Goal: Transaction & Acquisition: Purchase product/service

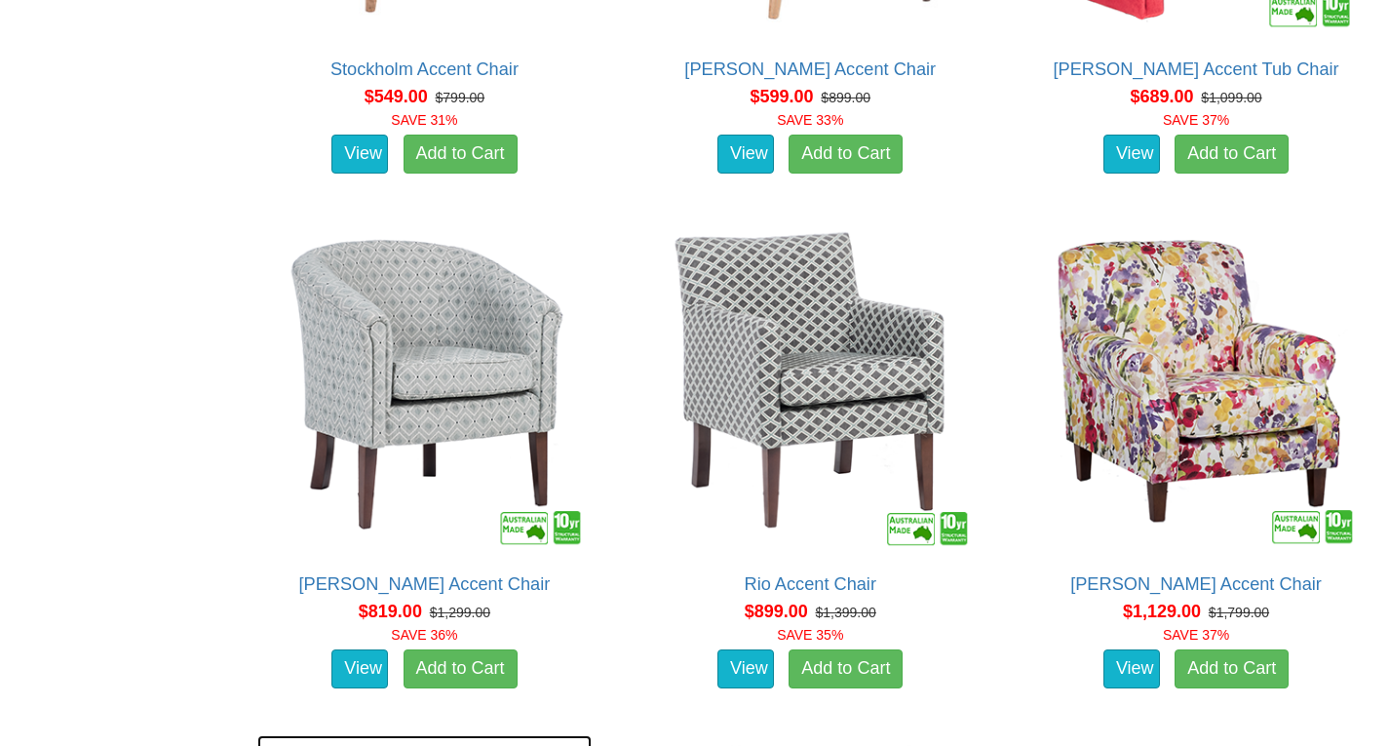
scroll to position [1377, 0]
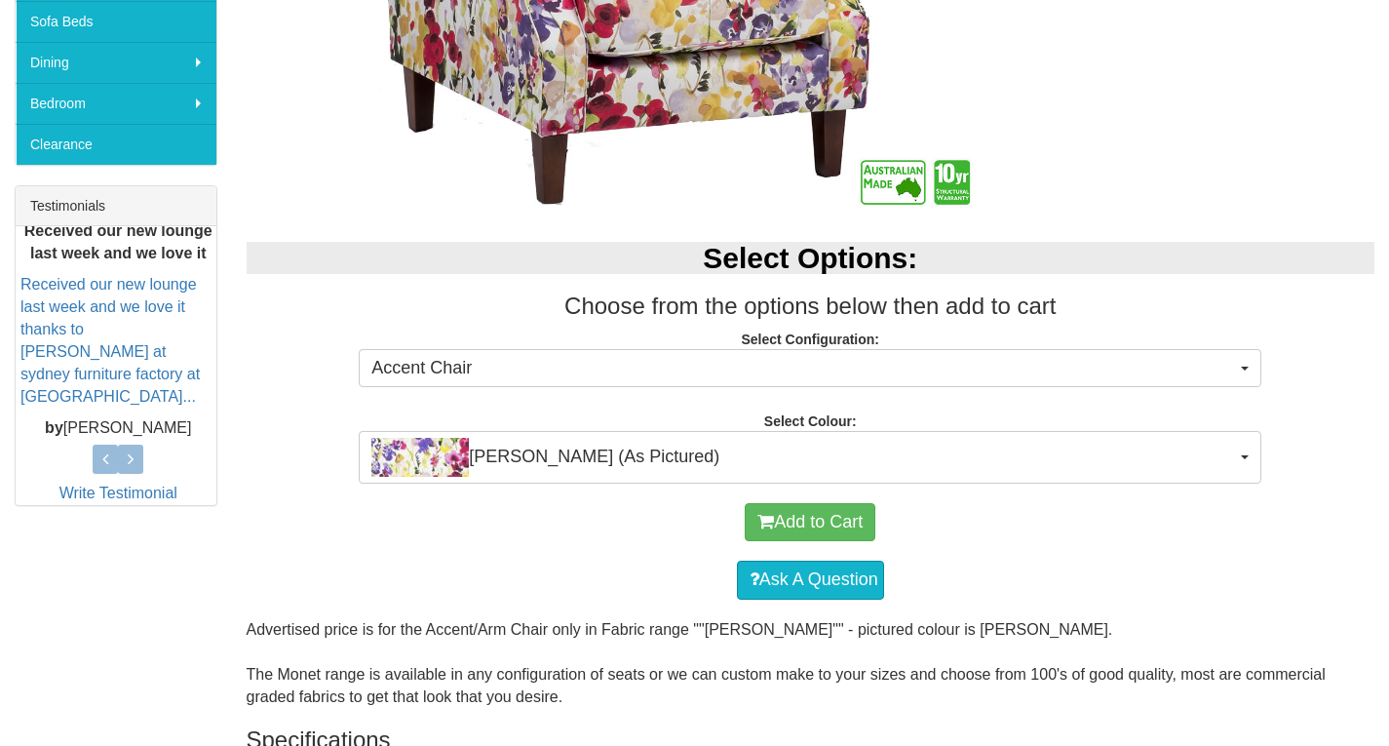
scroll to position [654, 0]
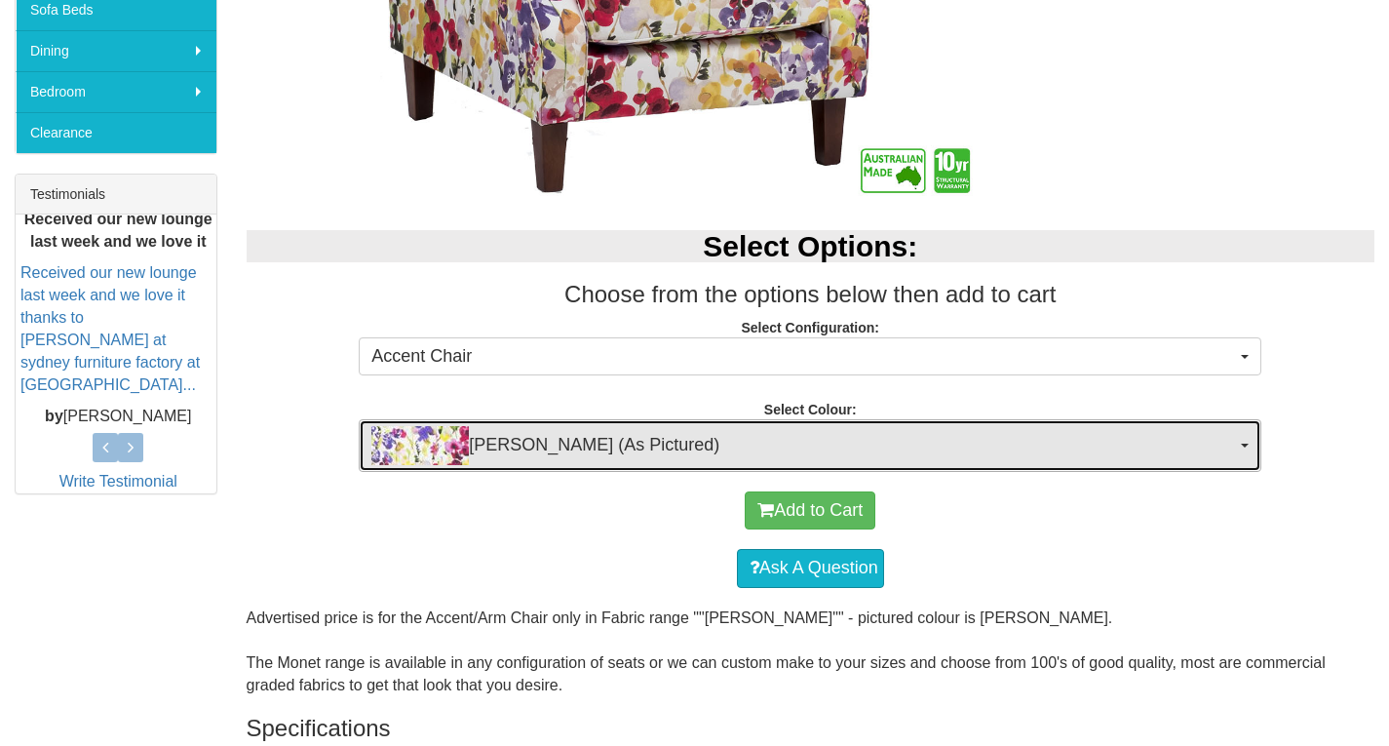
click at [1127, 444] on span "[PERSON_NAME] (As Pictured)" at bounding box center [803, 445] width 864 height 39
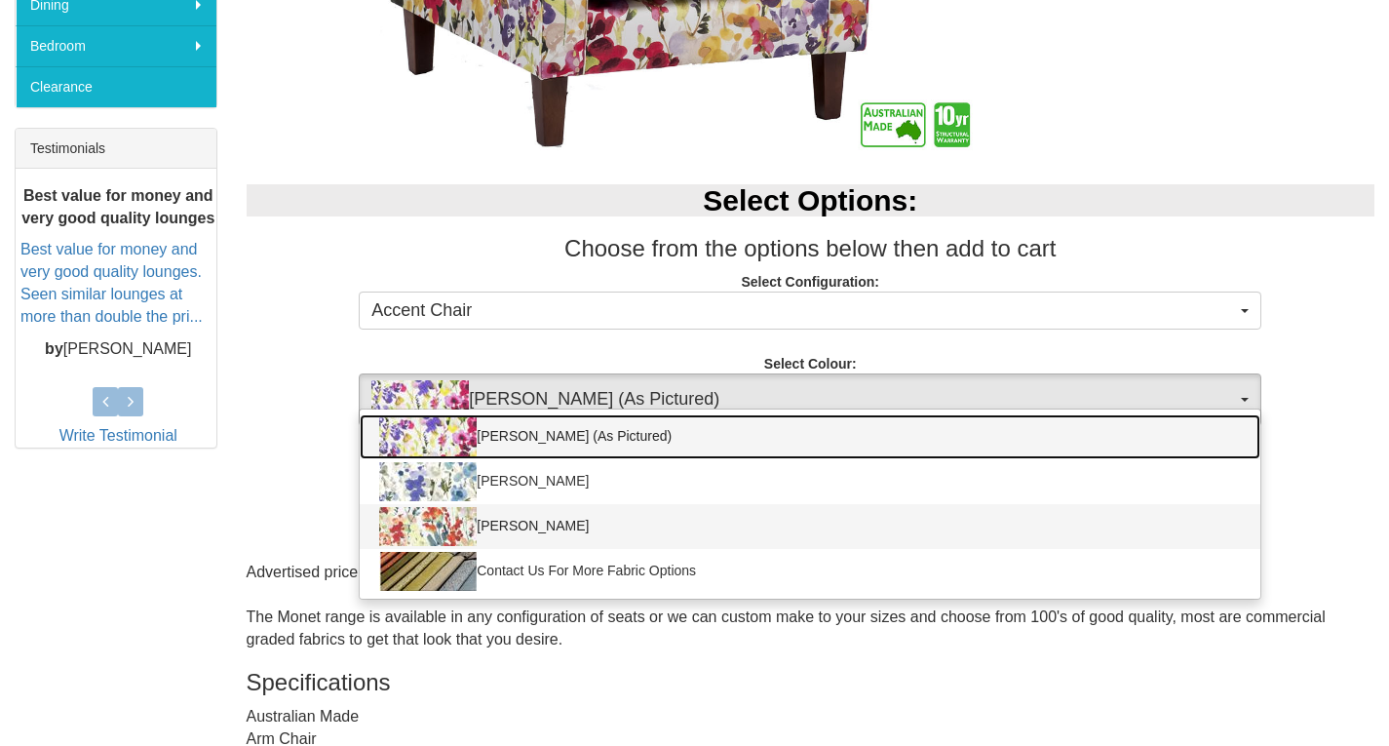
scroll to position [701, 0]
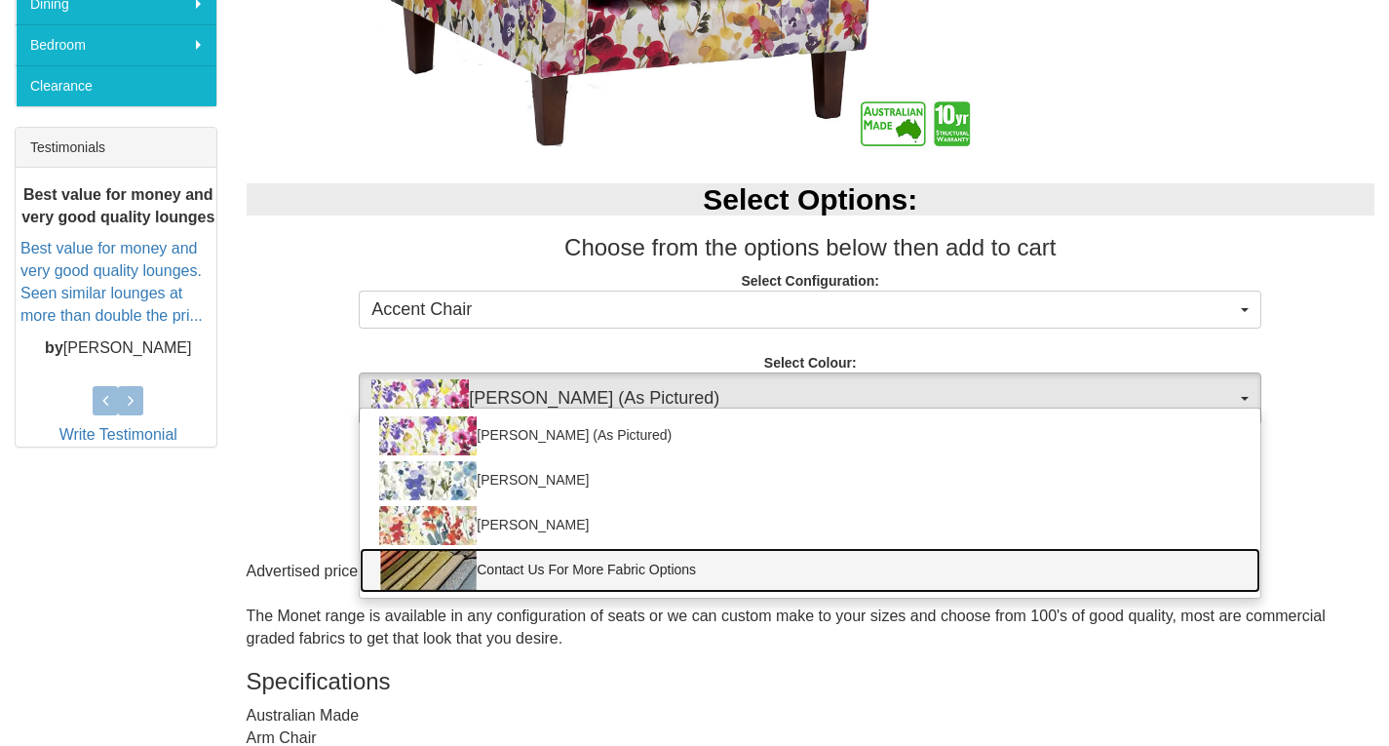
click at [631, 566] on link "Contact Us For More Fabric Options" at bounding box center [810, 570] width 901 height 45
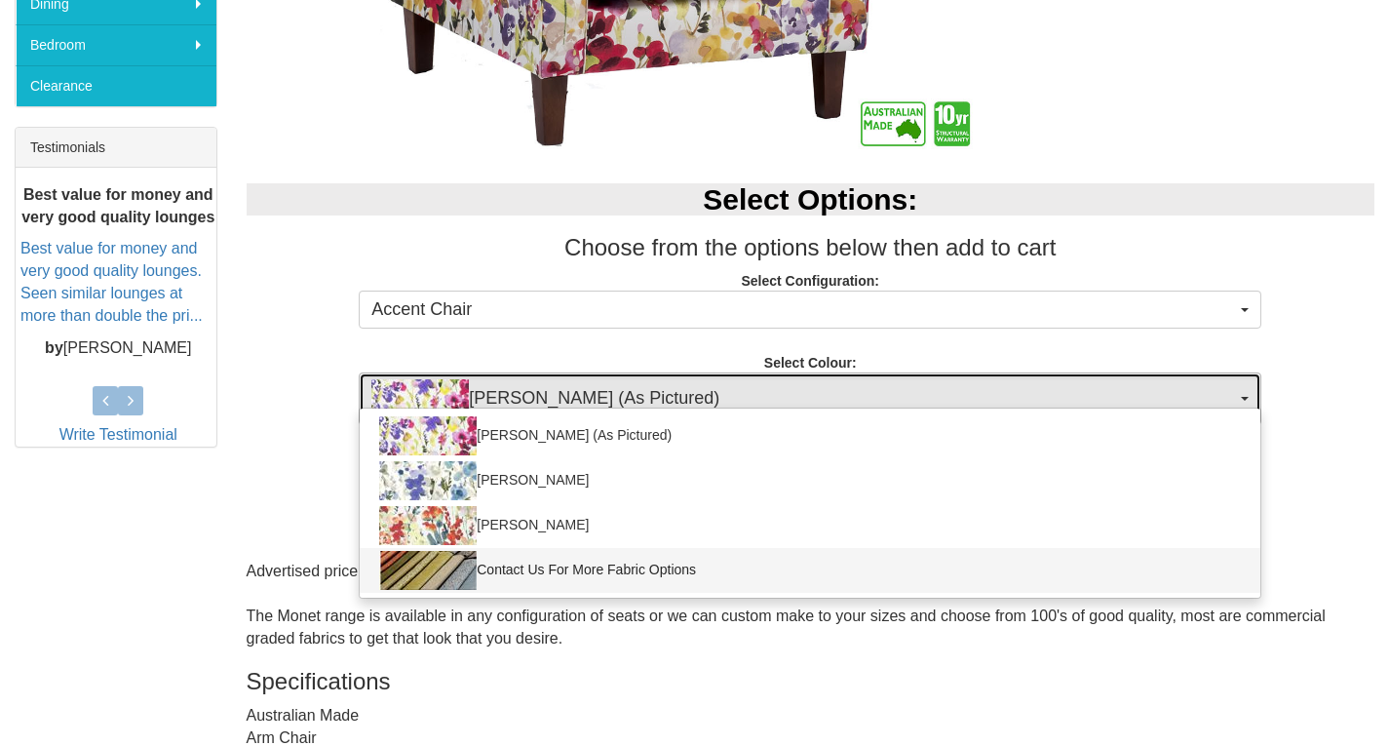
select select "493"
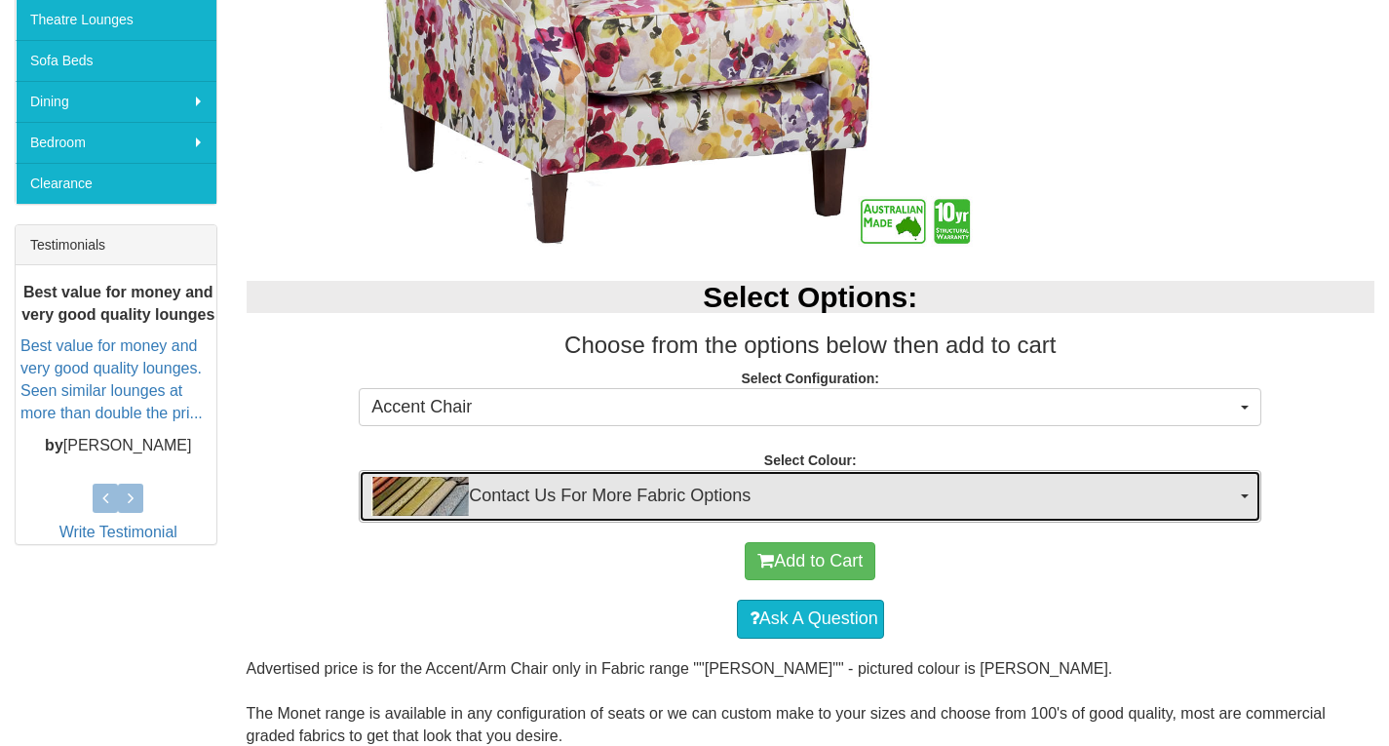
scroll to position [602, 0]
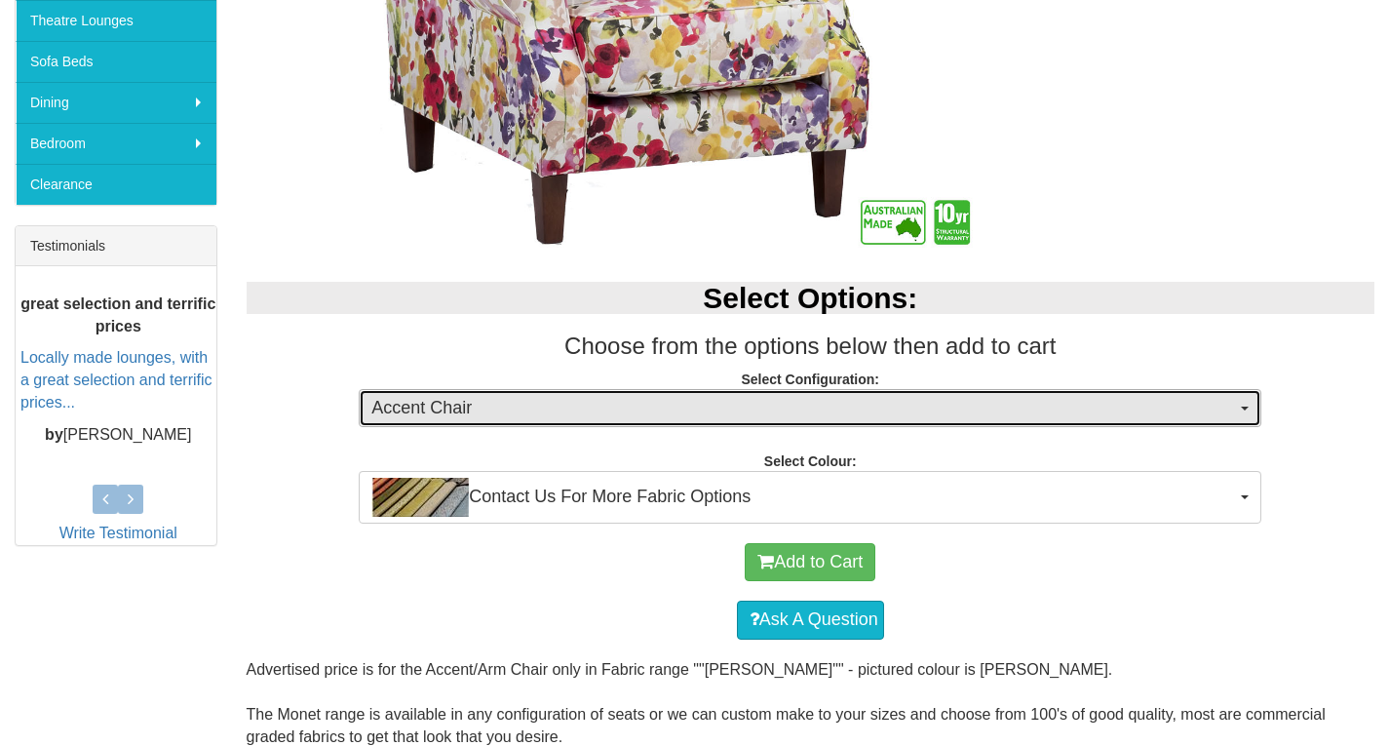
click at [1118, 402] on span "Accent Chair" at bounding box center [803, 408] width 864 height 25
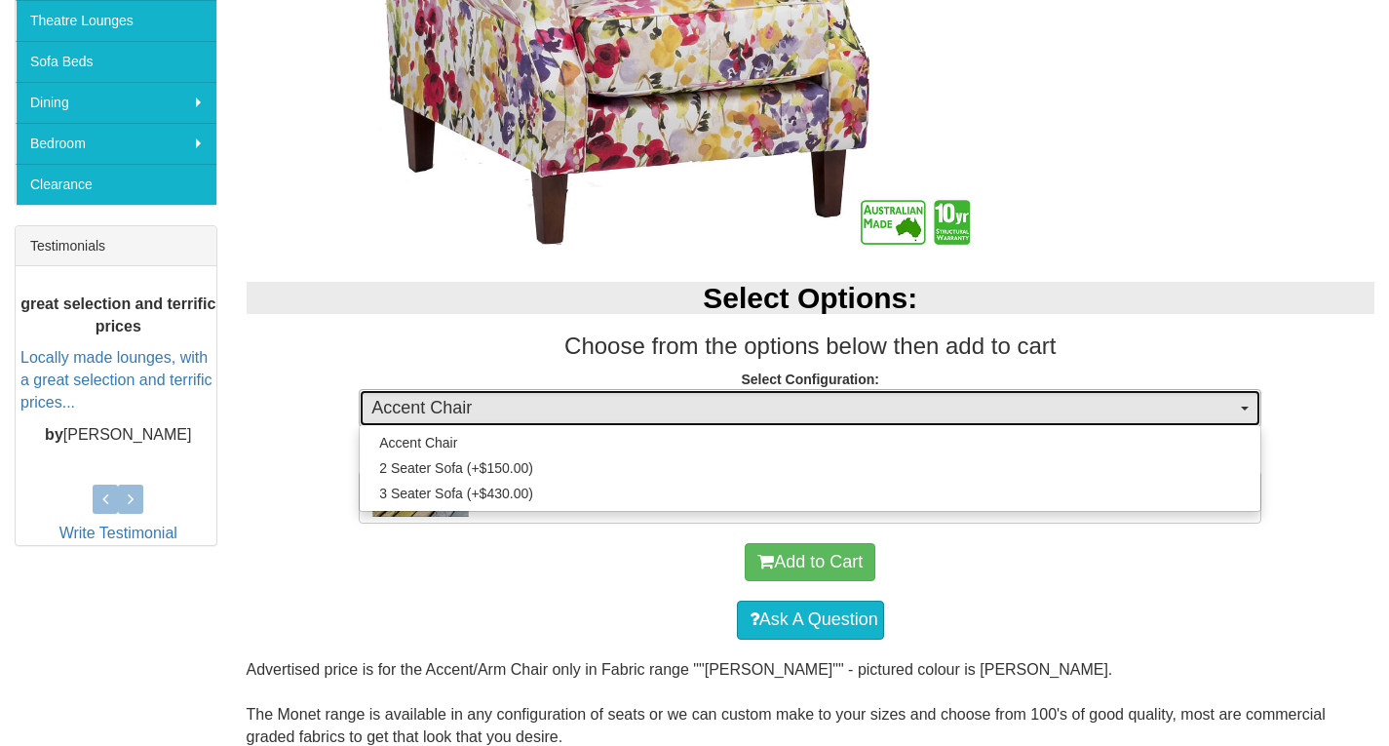
click at [1118, 402] on span "Accent Chair" at bounding box center [803, 408] width 864 height 25
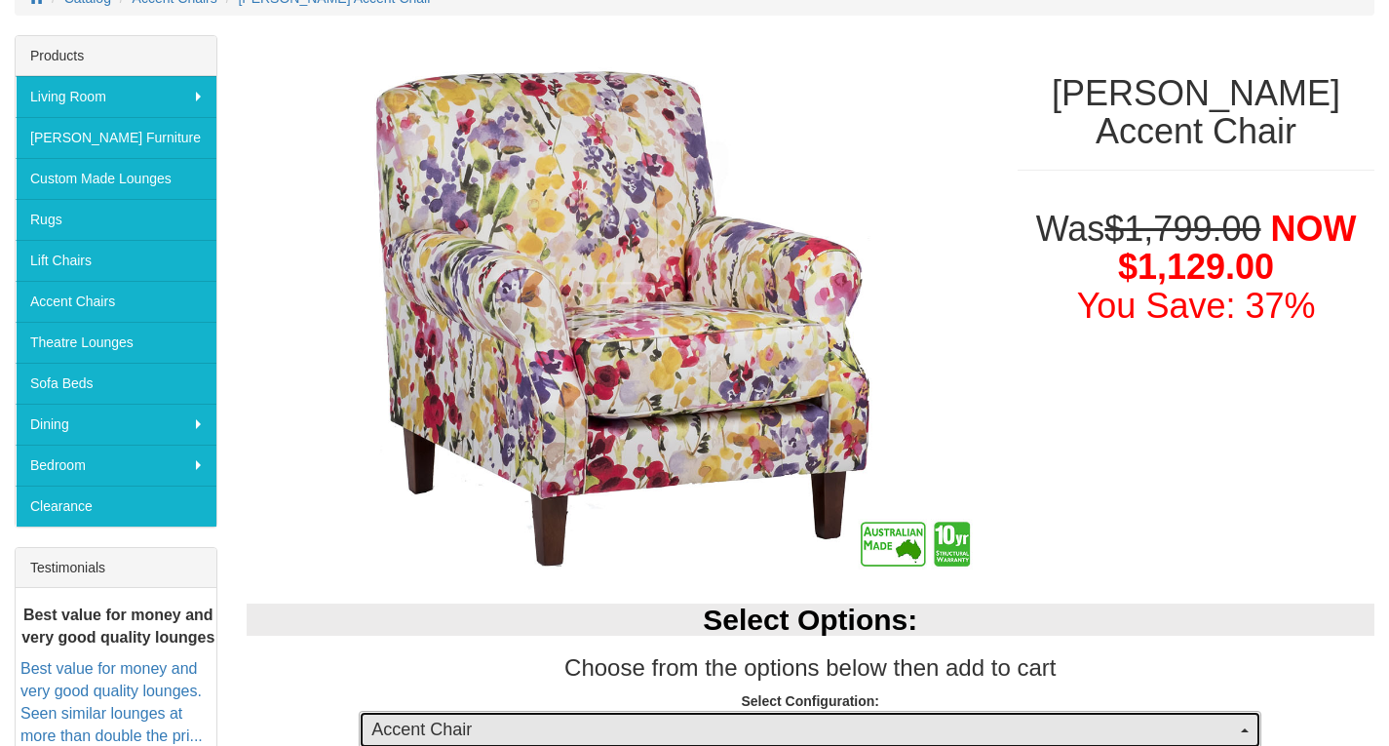
scroll to position [280, 0]
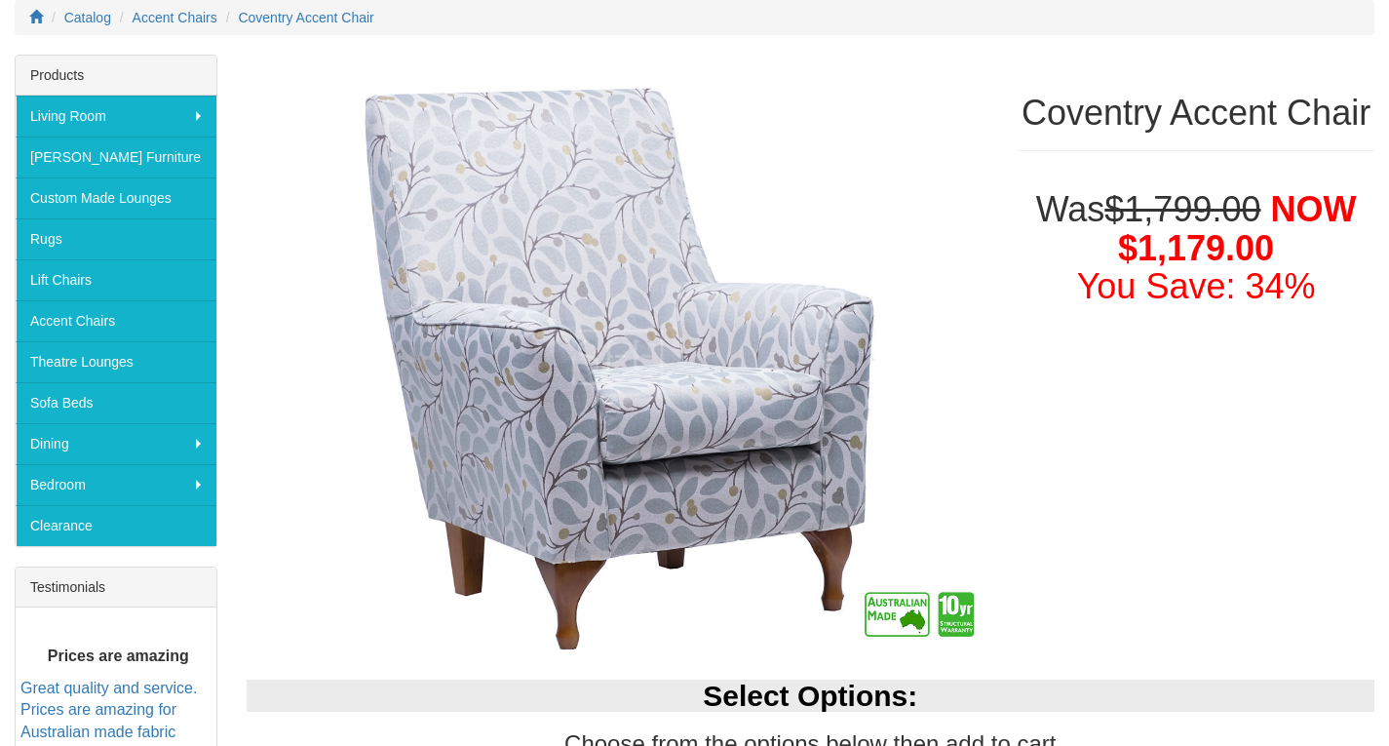
scroll to position [236, 0]
